Goal: Task Accomplishment & Management: Manage account settings

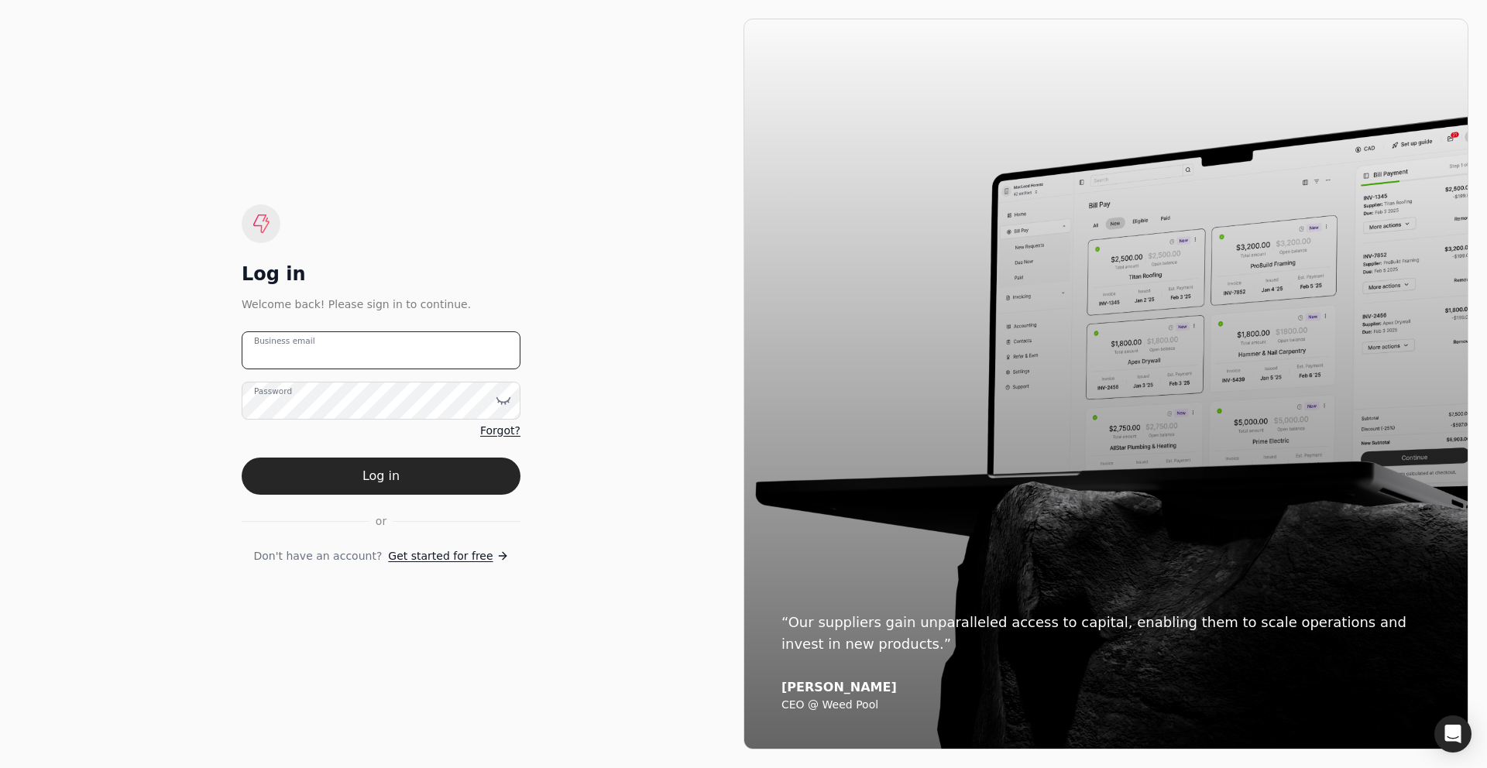
click at [381, 356] on email "Business email" at bounding box center [381, 350] width 279 height 38
click at [194, 423] on div "Log in Welcome back! Please sign in to continue. Business email Password Forgot…" at bounding box center [381, 384] width 725 height 731
click at [305, 361] on email "Business email" at bounding box center [381, 350] width 279 height 38
type email "[PERSON_NAME][EMAIL_ADDRESS][DOMAIN_NAME]"
click at [309, 359] on email "[PERSON_NAME][EMAIL_ADDRESS][DOMAIN_NAME]" at bounding box center [381, 350] width 279 height 38
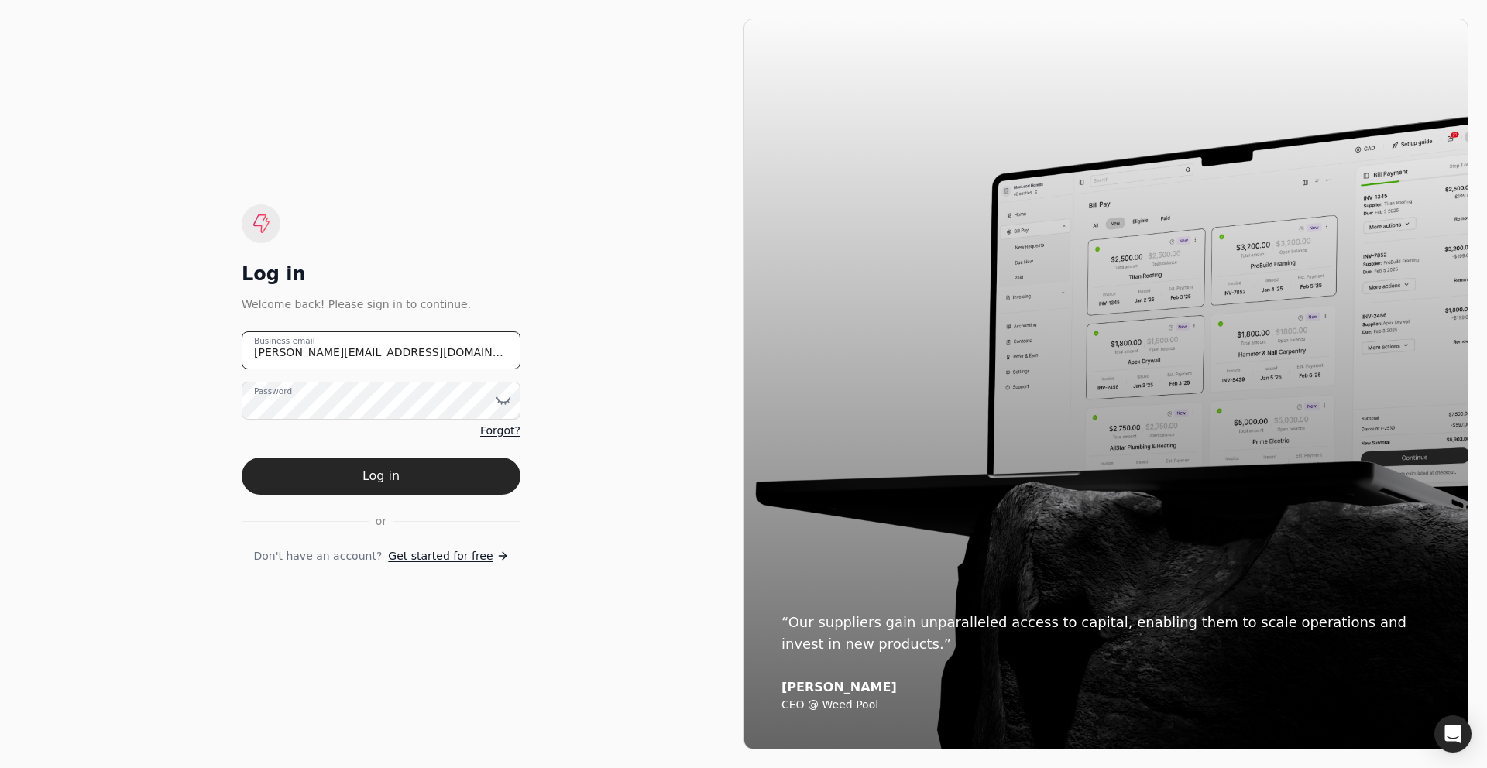
click at [311, 356] on email "[PERSON_NAME][EMAIL_ADDRESS][DOMAIN_NAME]" at bounding box center [381, 350] width 279 height 38
type email "[EMAIL_ADDRESS][DOMAIN_NAME]"
click at [362, 471] on button "Log in" at bounding box center [381, 476] width 279 height 37
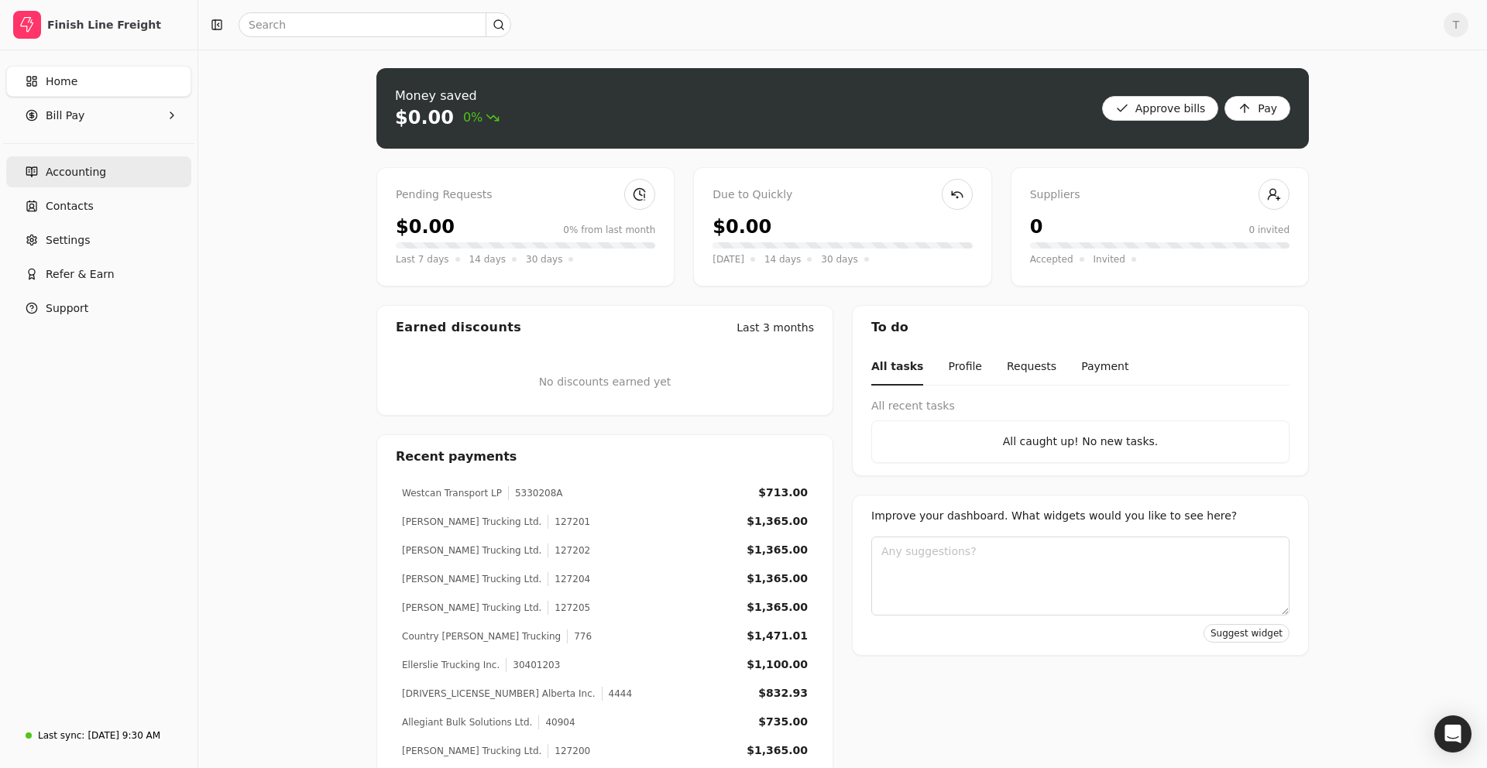
click at [80, 181] on link "Accounting" at bounding box center [98, 171] width 185 height 31
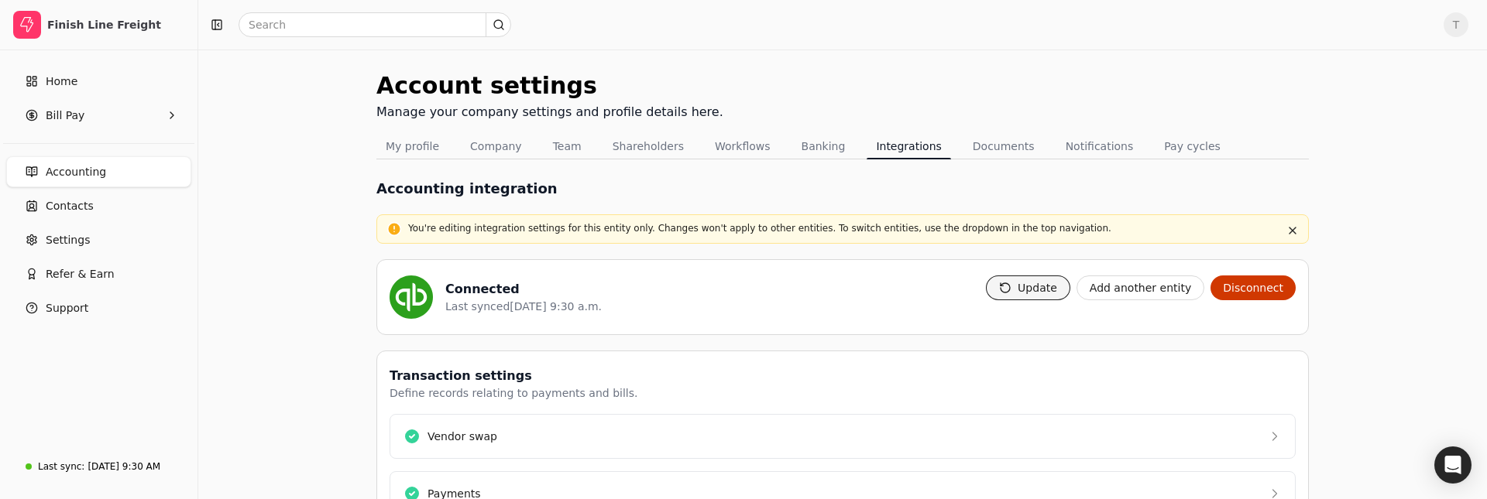
click at [1028, 293] on button "Update" at bounding box center [1028, 288] width 84 height 25
click at [1013, 293] on button "Update" at bounding box center [1028, 288] width 84 height 25
